Goal: Navigation & Orientation: Find specific page/section

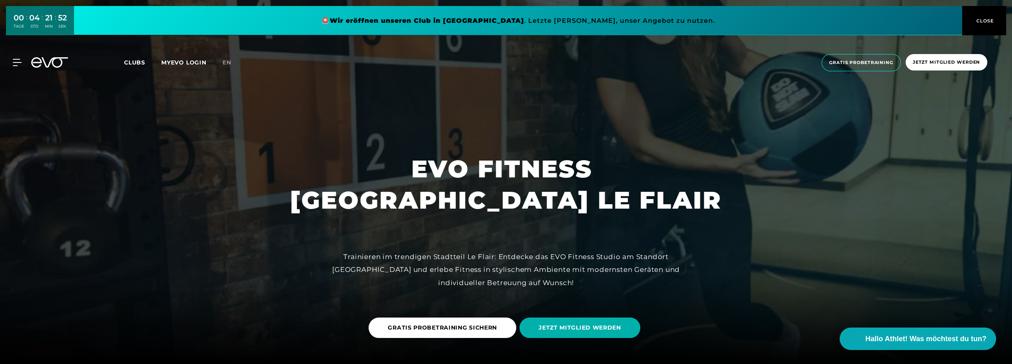
click at [140, 60] on span "Clubs" at bounding box center [134, 62] width 21 height 7
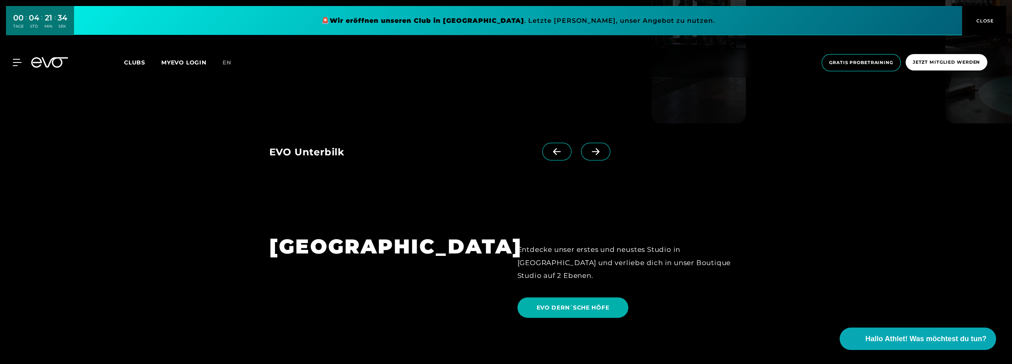
scroll to position [1761, 0]
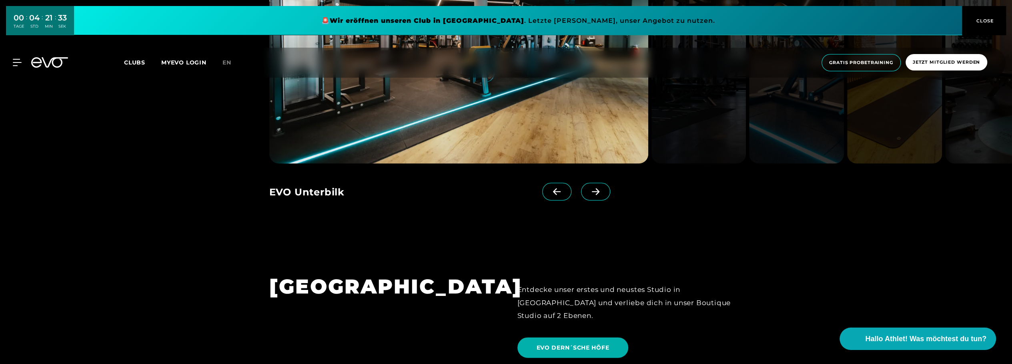
click at [589, 188] on icon at bounding box center [596, 191] width 14 height 7
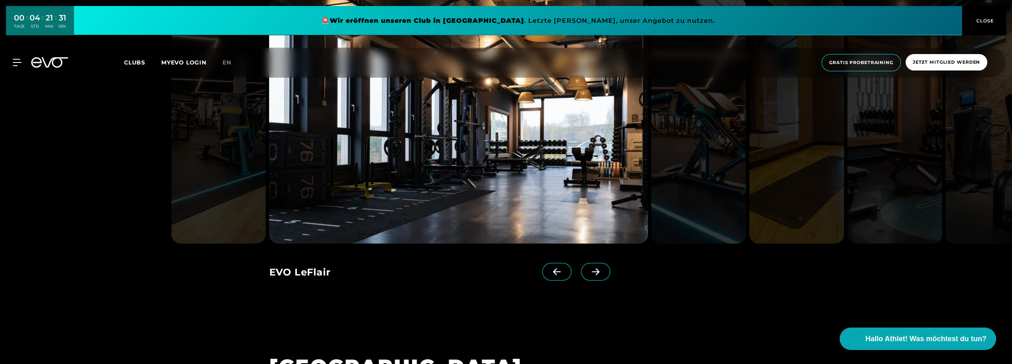
scroll to position [1641, 0]
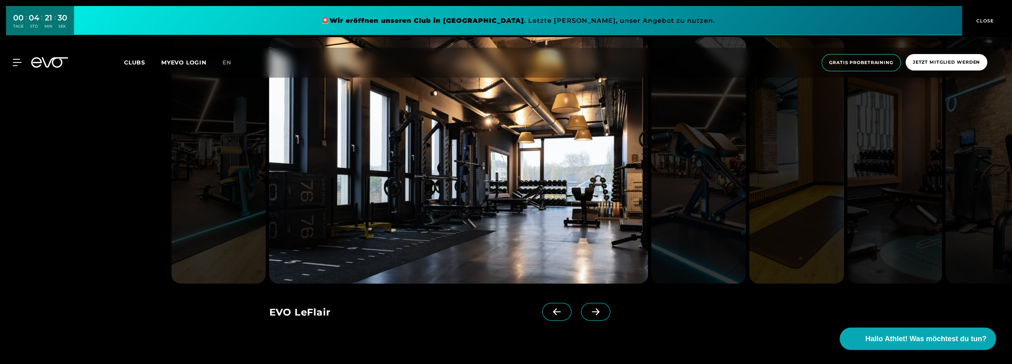
click at [589, 308] on icon at bounding box center [596, 311] width 14 height 7
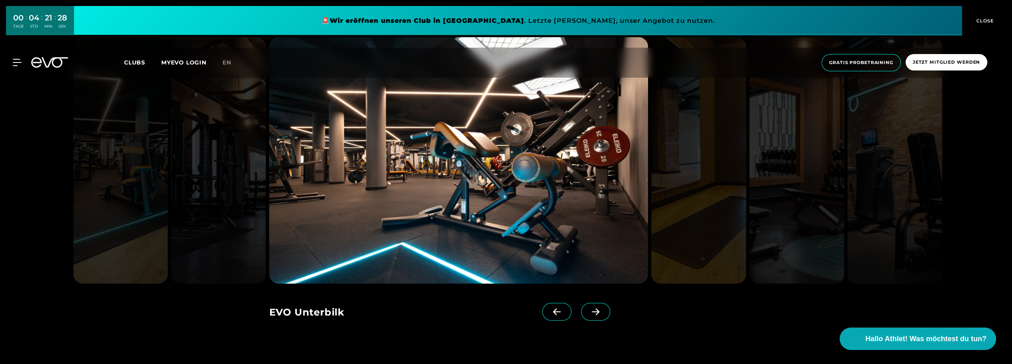
click at [589, 308] on icon at bounding box center [596, 311] width 14 height 7
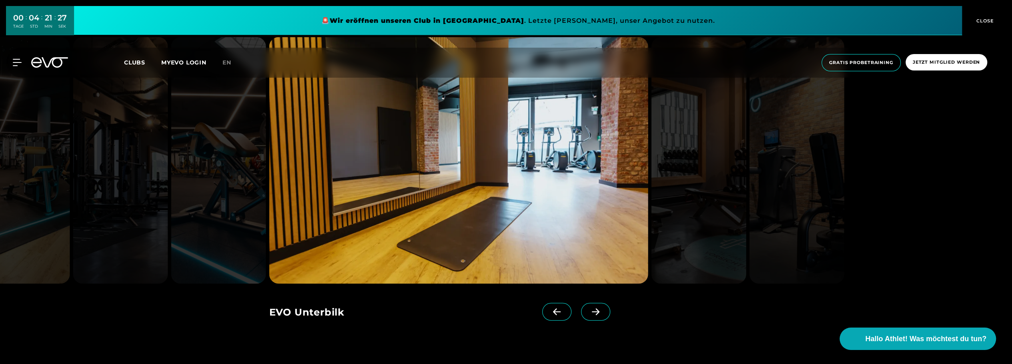
click at [589, 308] on icon at bounding box center [596, 311] width 14 height 7
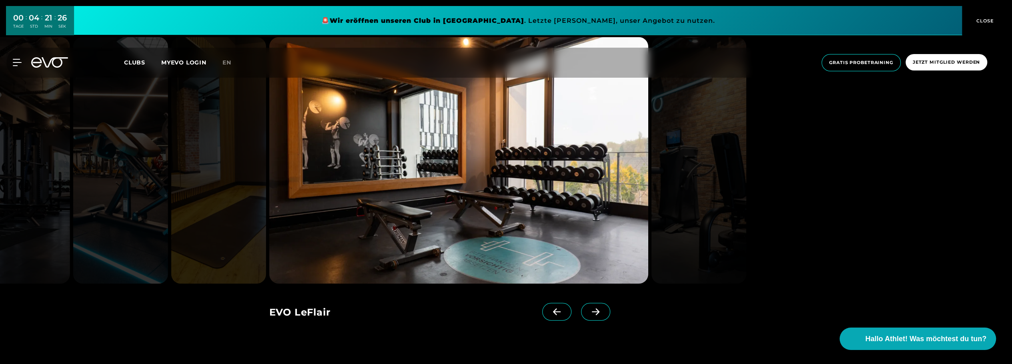
click at [589, 308] on icon at bounding box center [596, 311] width 14 height 7
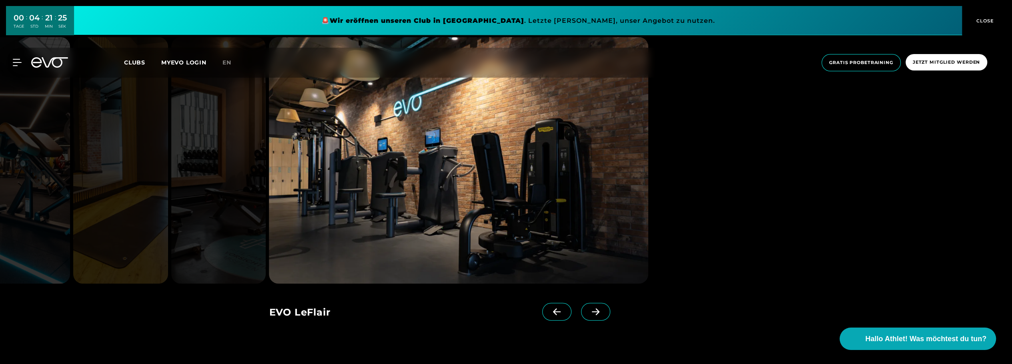
click at [589, 308] on icon at bounding box center [596, 311] width 14 height 7
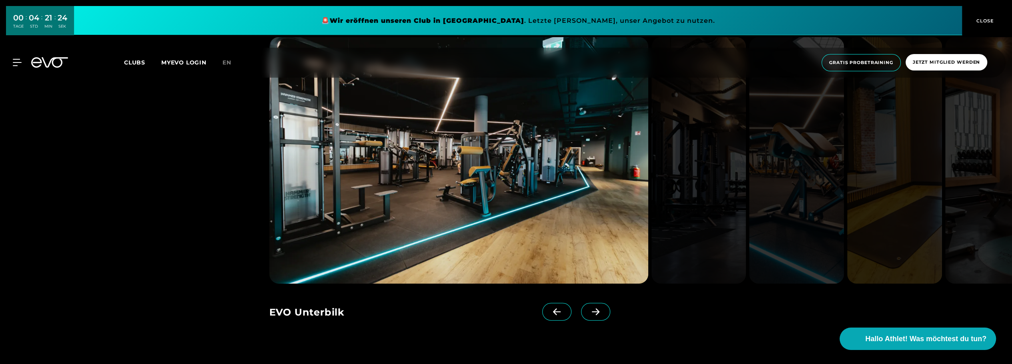
click at [589, 308] on icon at bounding box center [596, 311] width 14 height 7
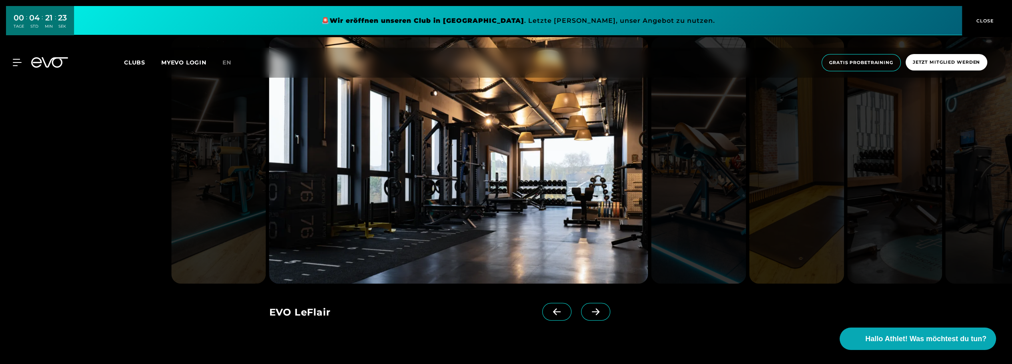
scroll to position [1401, 0]
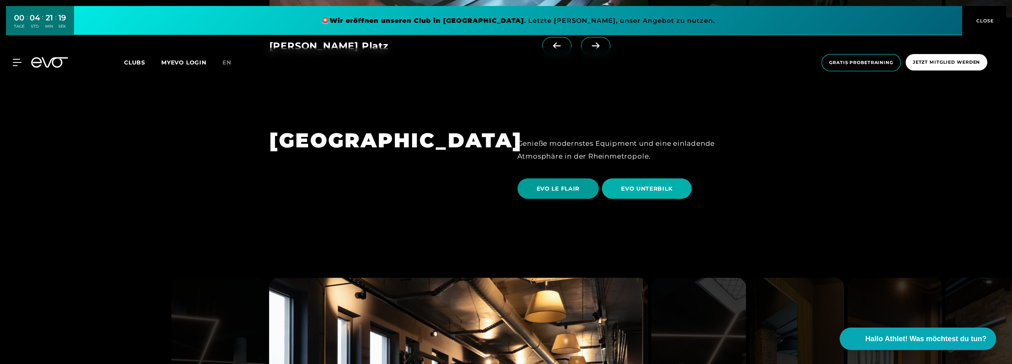
click at [557, 184] on span "EVO LE FLAIR" at bounding box center [558, 188] width 43 height 8
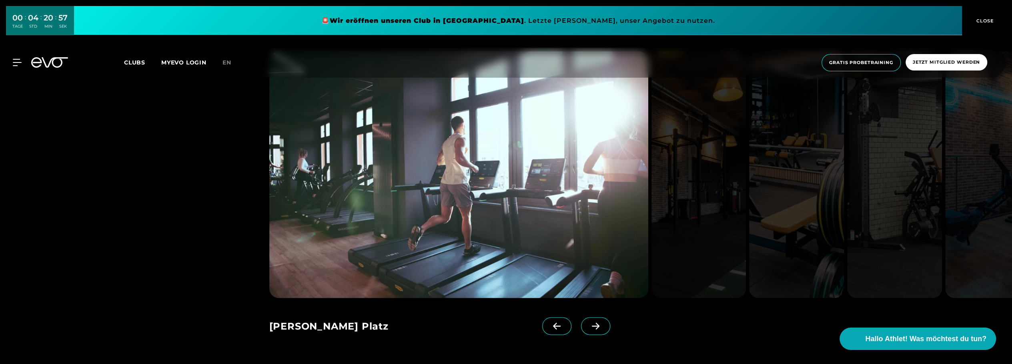
scroll to position [1281, 0]
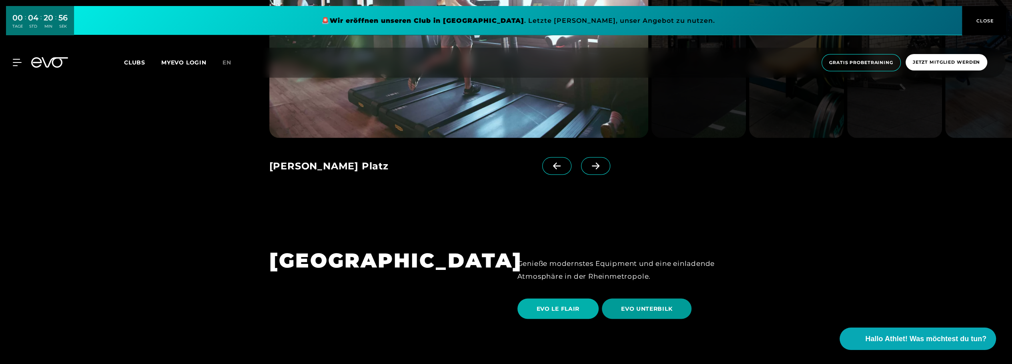
click at [667, 304] on span "EVO UNTERBILK" at bounding box center [646, 308] width 51 height 8
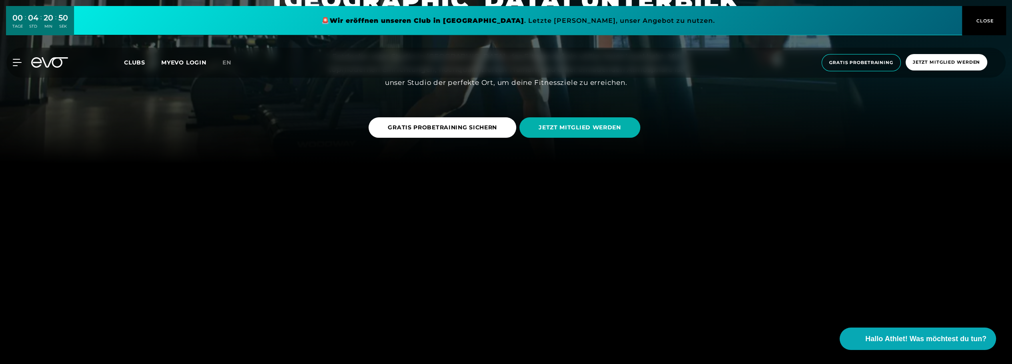
scroll to position [280, 0]
